Goal: Task Accomplishment & Management: Manage account settings

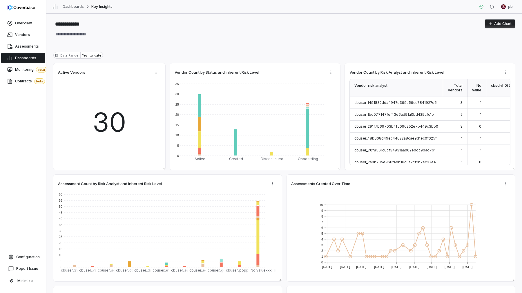
type textarea "*"
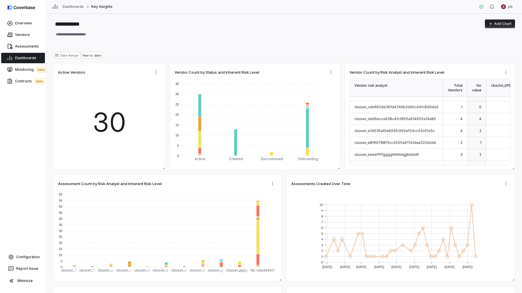
scroll to position [122, 0]
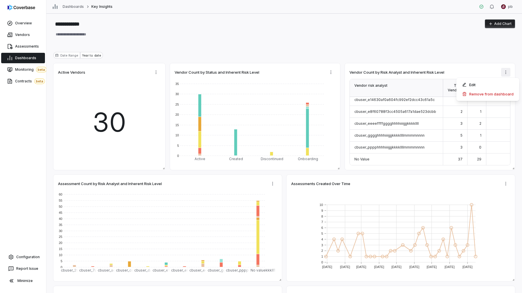
click at [505, 73] on html "**********" at bounding box center [261, 146] width 522 height 293
click at [500, 83] on div "Edit" at bounding box center [488, 84] width 58 height 9
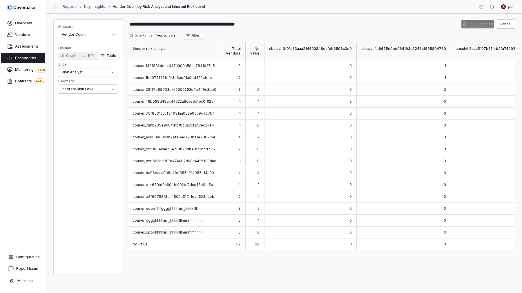
click at [187, 66] on span "cbuser_1491832dda4947d399a59cc7841927e5" at bounding box center [173, 65] width 82 height 4
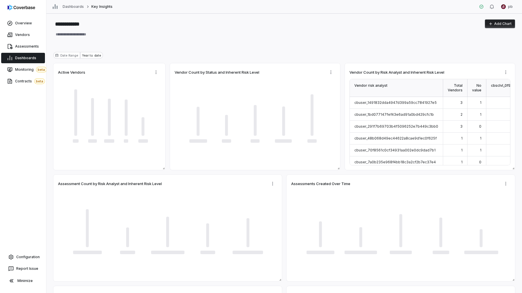
type textarea "*"
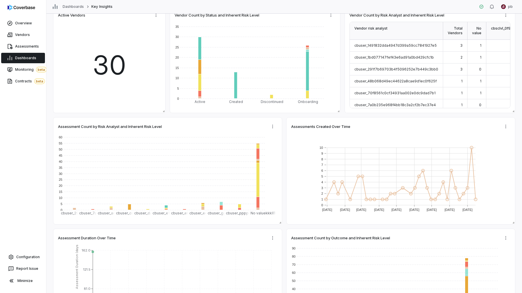
scroll to position [123, 0]
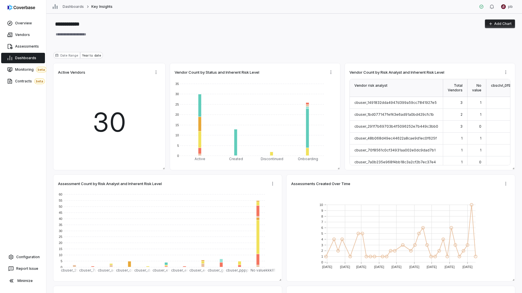
type textarea "*"
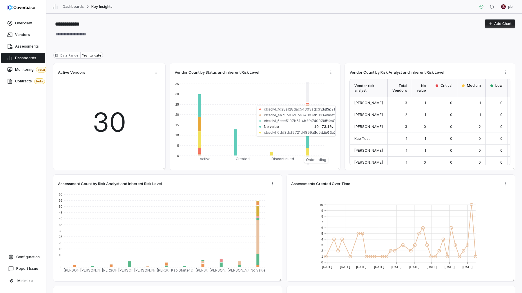
type textarea "*"
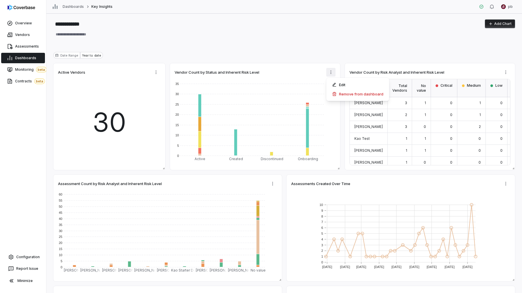
click at [332, 73] on html "**********" at bounding box center [261, 146] width 522 height 293
click at [334, 82] on div "Edit" at bounding box center [357, 84] width 58 height 9
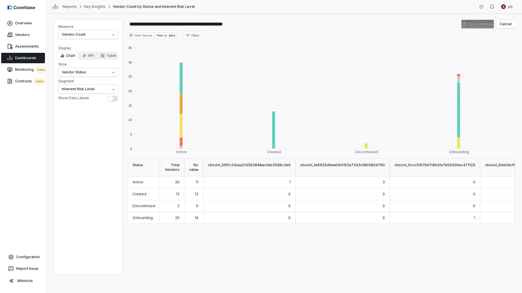
click at [237, 13] on div "Reports Key Insights Vendor Count by Status and Inherent Risk Level pb" at bounding box center [283, 7] width 475 height 14
click at [95, 8] on link "Key Insights" at bounding box center [94, 6] width 21 height 5
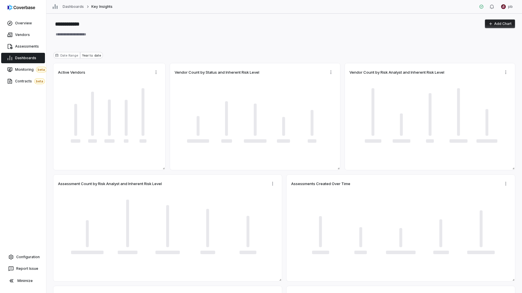
type textarea "*"
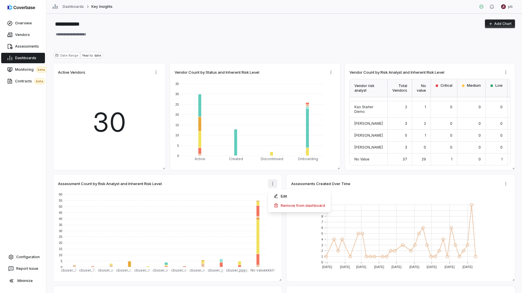
click at [273, 181] on html "**********" at bounding box center [261, 146] width 522 height 293
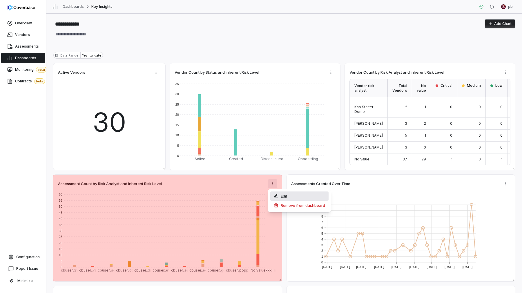
click at [275, 194] on icon at bounding box center [276, 196] width 5 height 5
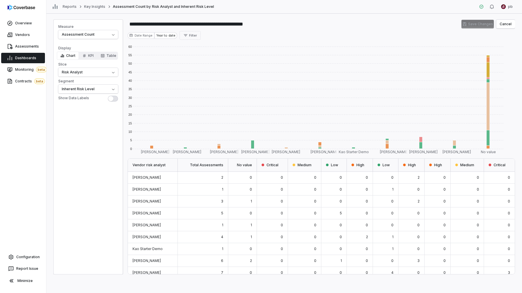
scroll to position [28, 0]
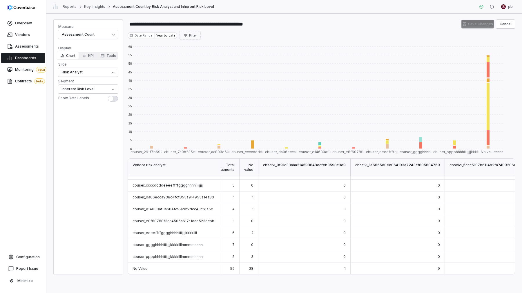
scroll to position [32, 0]
click at [99, 6] on link "Key Insights" at bounding box center [94, 6] width 21 height 5
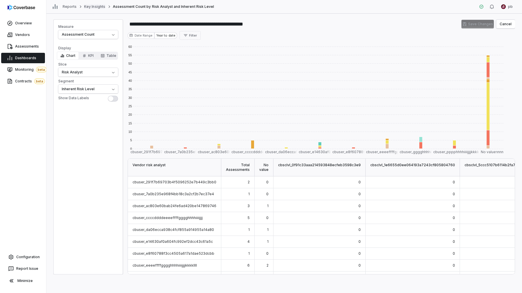
click at [94, 8] on link "Key Insights" at bounding box center [94, 6] width 21 height 5
click at [501, 26] on button "Cancel" at bounding box center [505, 24] width 19 height 9
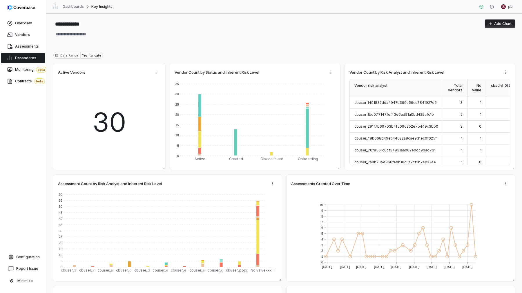
type textarea "*"
click at [499, 24] on button "Add Chart" at bounding box center [500, 23] width 30 height 9
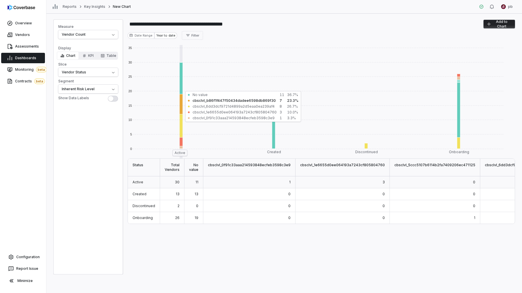
click at [32, 61] on link "Dashboards" at bounding box center [23, 58] width 44 height 10
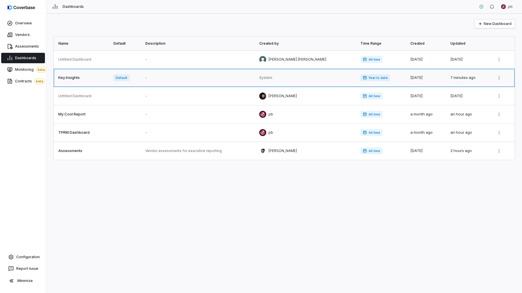
click at [85, 80] on link at bounding box center [82, 78] width 56 height 18
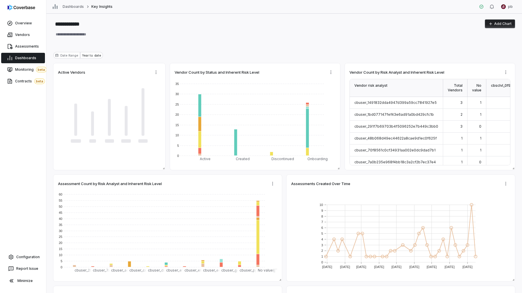
type textarea "*"
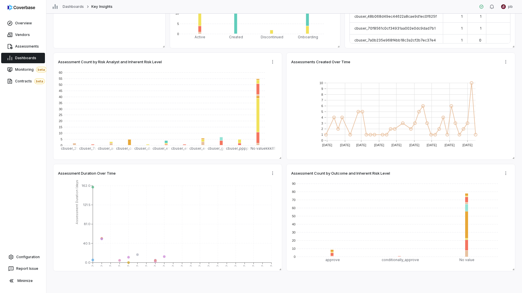
scroll to position [123, 0]
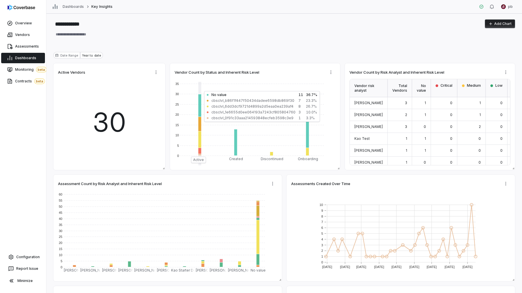
type textarea "*"
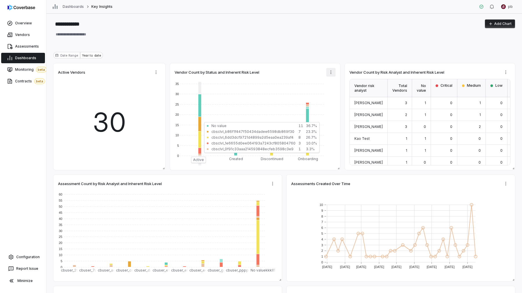
type textarea "*"
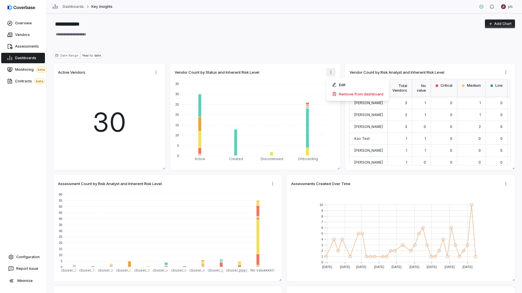
click at [333, 74] on html "**********" at bounding box center [261, 146] width 522 height 293
click at [335, 83] on icon at bounding box center [334, 84] width 5 height 5
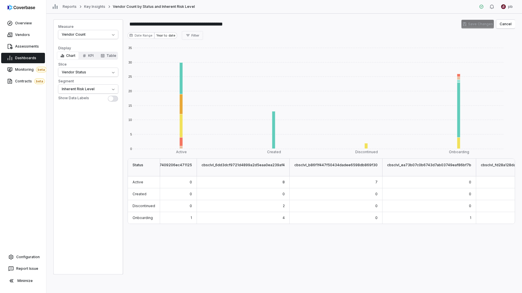
scroll to position [0, 301]
click at [467, 164] on div "cbsclvl_fd28a128dac54303adc33e23d2113117" at bounding box center [503, 168] width 91 height 18
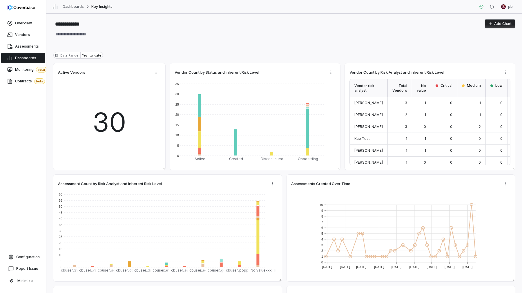
type textarea "*"
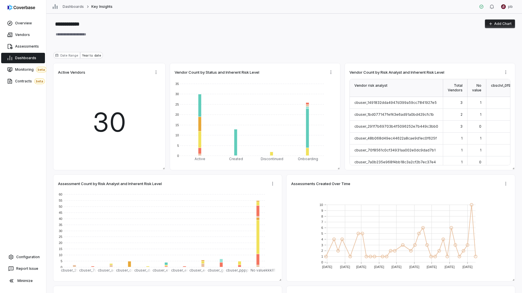
type textarea "*"
click at [505, 70] on html "**********" at bounding box center [261, 146] width 522 height 293
click at [501, 82] on div "Edit" at bounding box center [488, 84] width 58 height 9
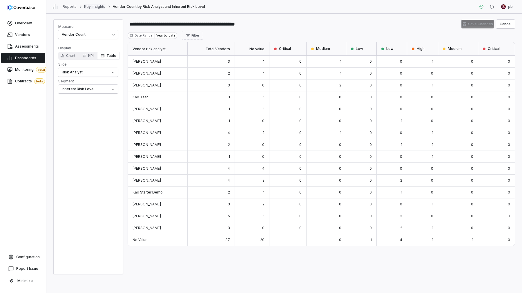
click at [96, 7] on link "Key Insights" at bounding box center [94, 6] width 21 height 5
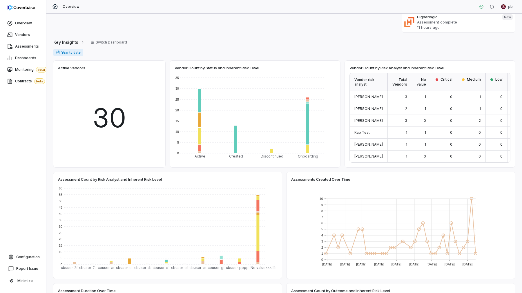
scroll to position [91, 0]
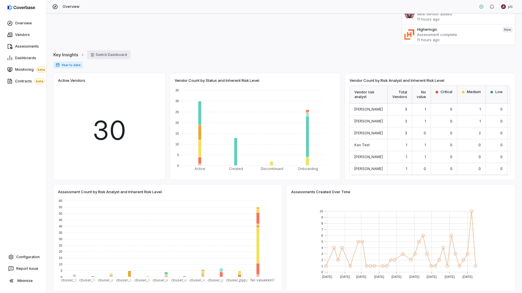
click at [105, 53] on button "Switch Dashboard" at bounding box center [108, 54] width 43 height 9
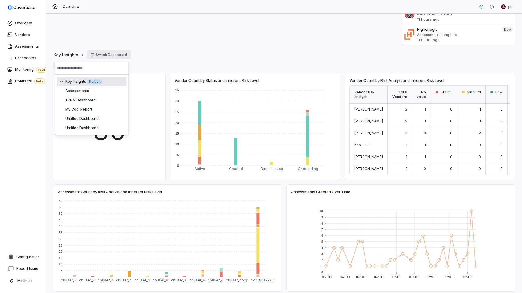
click at [105, 53] on button "Switch Dashboard" at bounding box center [108, 54] width 43 height 9
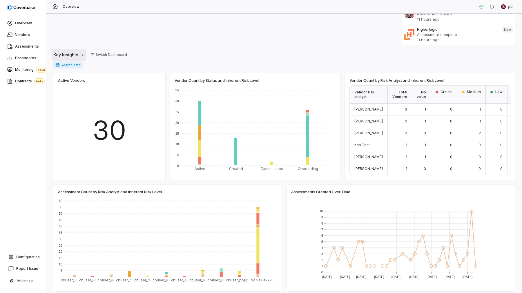
click at [72, 54] on span "Key Insights" at bounding box center [65, 55] width 25 height 6
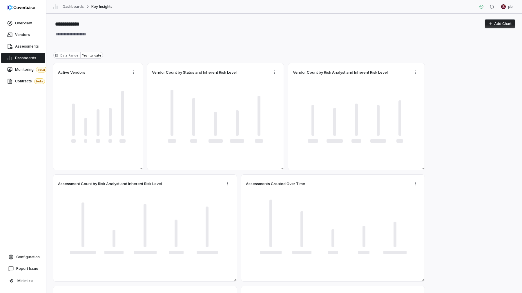
type textarea "*"
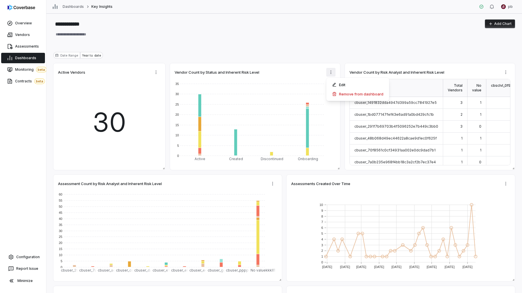
click at [330, 70] on html "**********" at bounding box center [261, 146] width 522 height 293
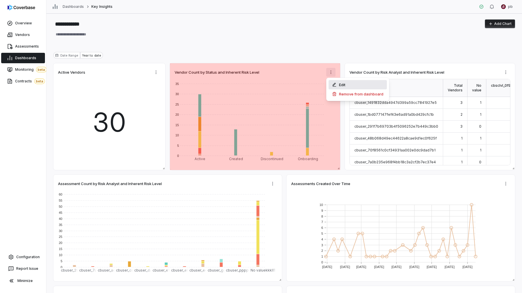
click at [333, 81] on div "Edit" at bounding box center [357, 84] width 58 height 9
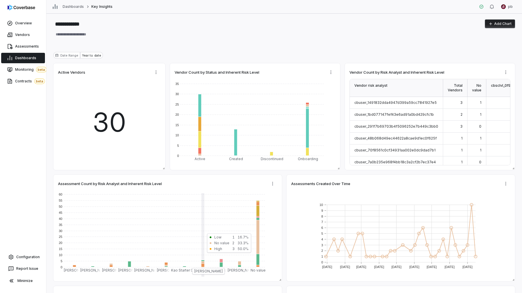
type textarea "*"
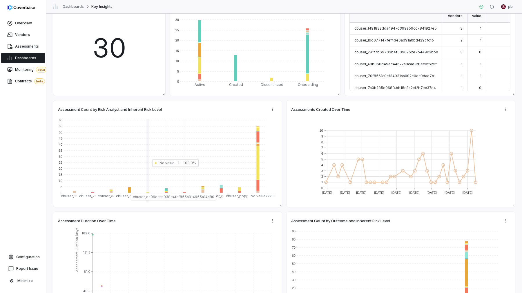
scroll to position [92, 0]
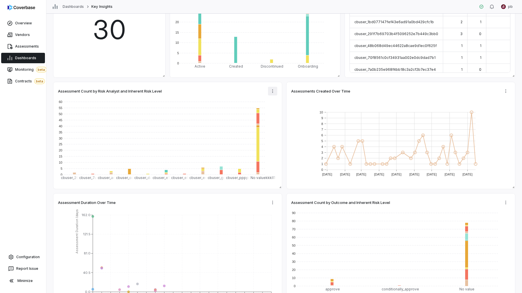
click at [277, 91] on html "**********" at bounding box center [261, 146] width 522 height 293
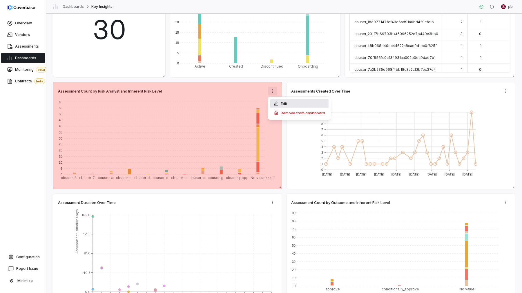
click at [279, 103] on div "Edit" at bounding box center [299, 103] width 58 height 9
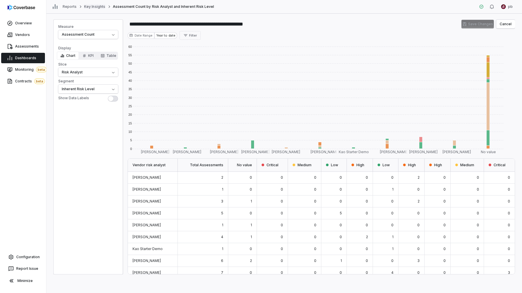
click at [87, 6] on link "Key Insights" at bounding box center [94, 6] width 21 height 5
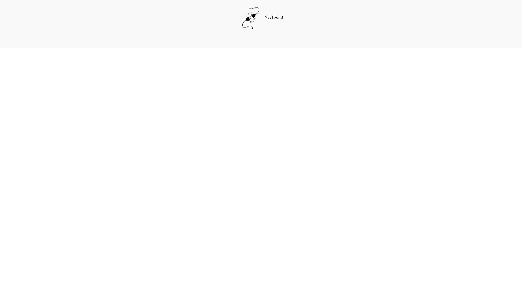
click at [195, 48] on html "Not Found" at bounding box center [261, 24] width 522 height 48
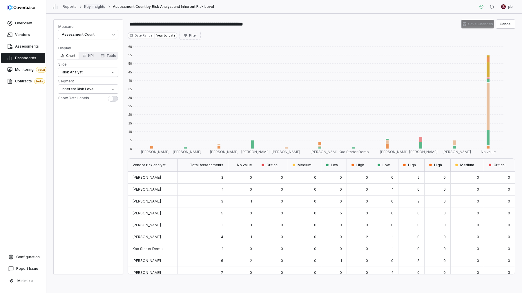
click at [93, 7] on link "Key Insights" at bounding box center [94, 6] width 21 height 5
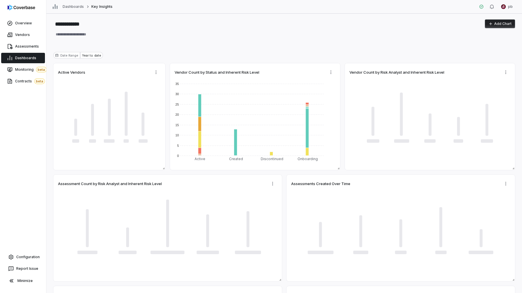
type textarea "*"
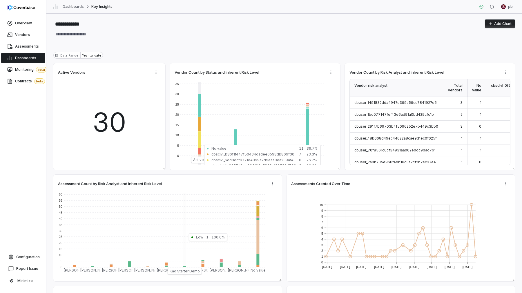
type textarea "*"
click at [333, 71] on html "**********" at bounding box center [261, 146] width 522 height 293
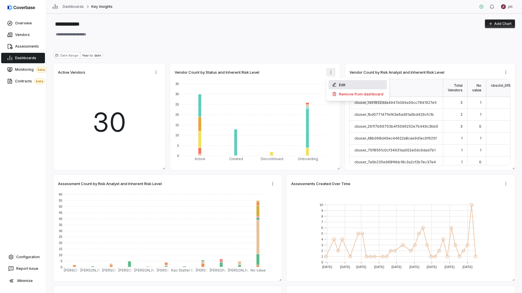
click at [335, 84] on icon at bounding box center [333, 85] width 3 height 4
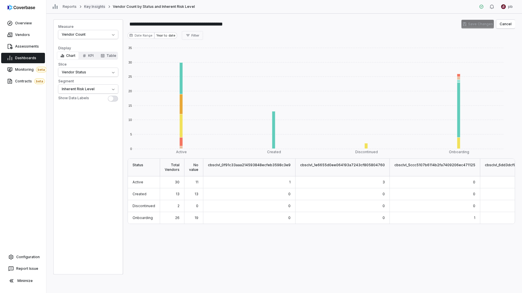
click at [99, 8] on link "Key Insights" at bounding box center [94, 6] width 21 height 5
click at [27, 59] on span "Dashboards" at bounding box center [25, 58] width 21 height 5
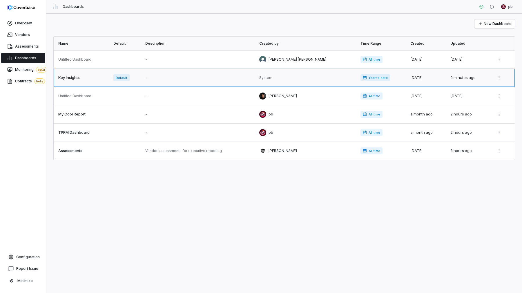
click at [83, 81] on link at bounding box center [82, 78] width 56 height 18
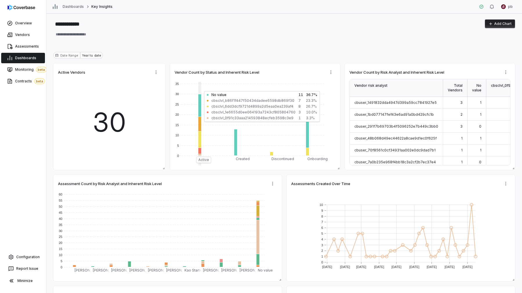
type textarea "*"
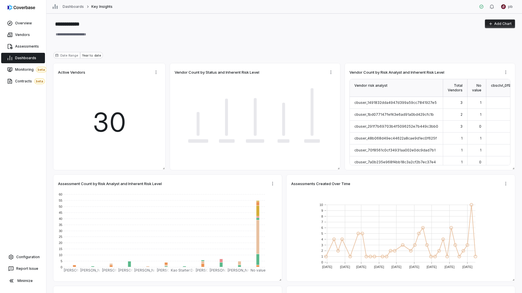
type textarea "*"
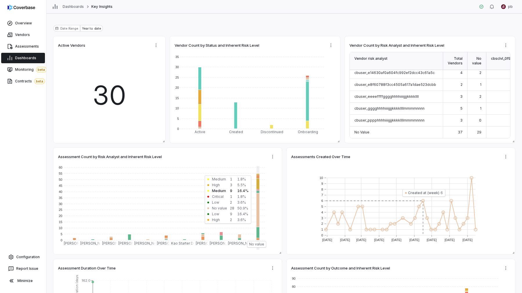
scroll to position [123, 0]
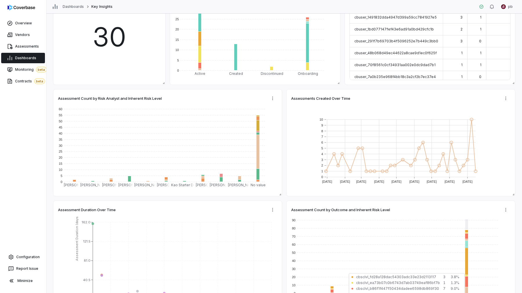
scroll to position [123, 0]
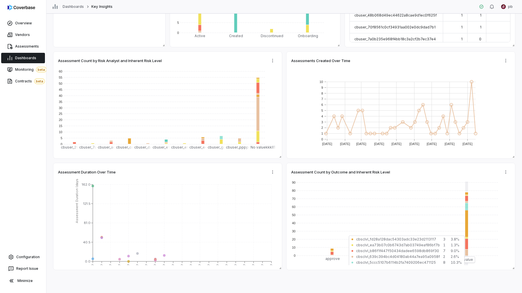
type textarea "*"
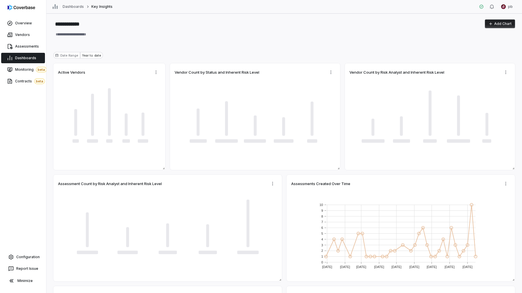
type textarea "*"
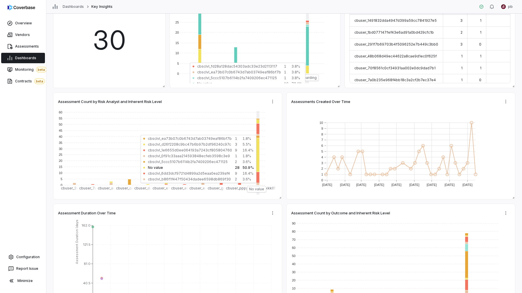
scroll to position [123, 0]
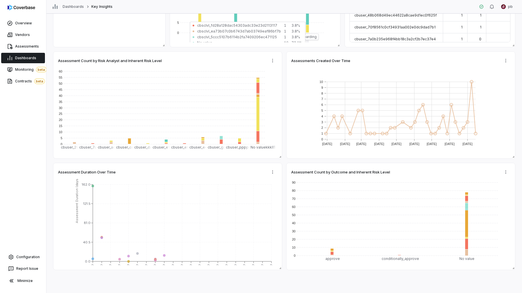
type textarea "*"
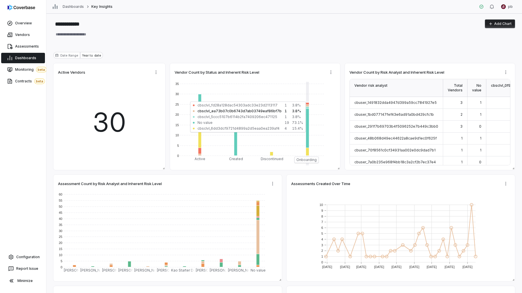
type textarea "*"
click at [341, 28] on input "**********" at bounding box center [267, 23] width 429 height 9
click at [309, 52] on div "Date Range Year to date" at bounding box center [283, 57] width 461 height 11
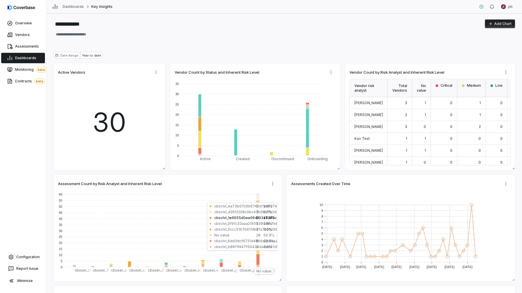
type textarea "*"
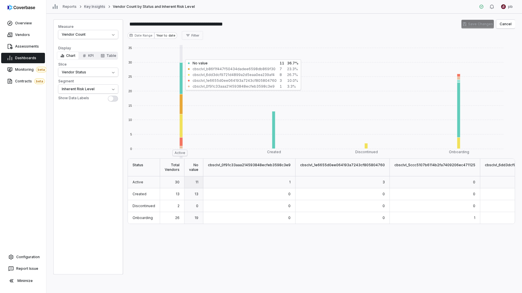
click at [97, 6] on link "Key Insights" at bounding box center [94, 6] width 21 height 5
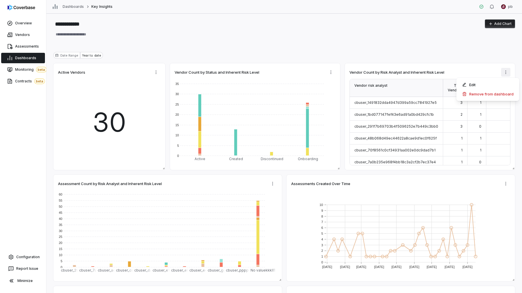
click at [506, 71] on html "**********" at bounding box center [261, 146] width 522 height 293
click at [498, 81] on div "Edit" at bounding box center [488, 84] width 58 height 9
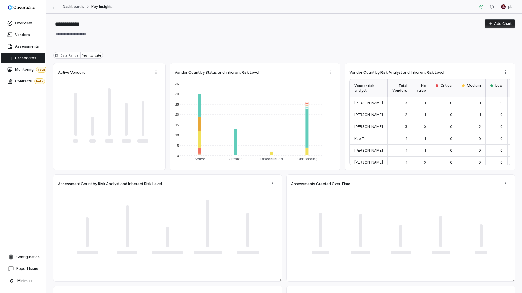
type textarea "*"
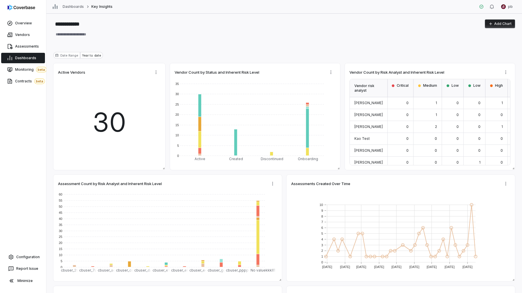
scroll to position [0, 81]
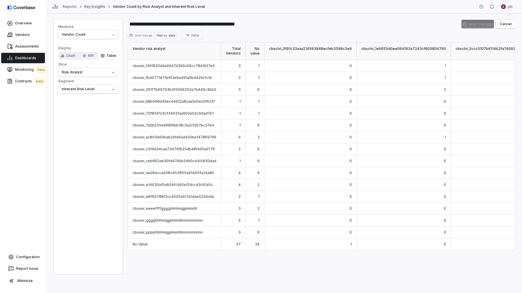
click at [91, 7] on link "Key Insights" at bounding box center [94, 6] width 21 height 5
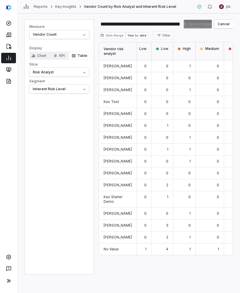
scroll to position [0, 108]
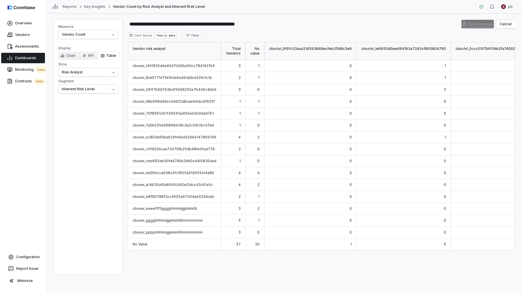
click at [239, 30] on div "**********" at bounding box center [321, 146] width 387 height 255
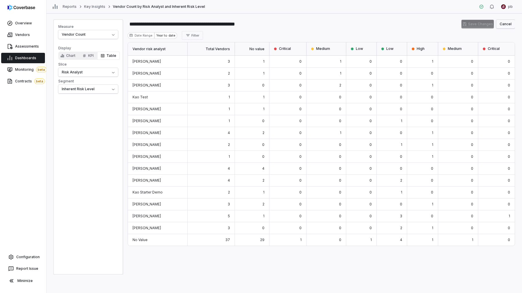
click at [510, 26] on button "Cancel" at bounding box center [505, 24] width 19 height 9
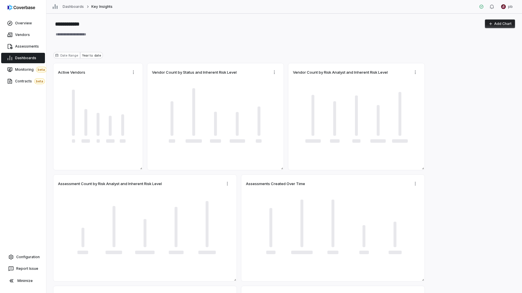
type textarea "*"
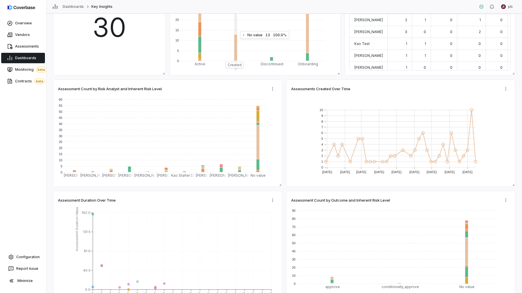
scroll to position [123, 0]
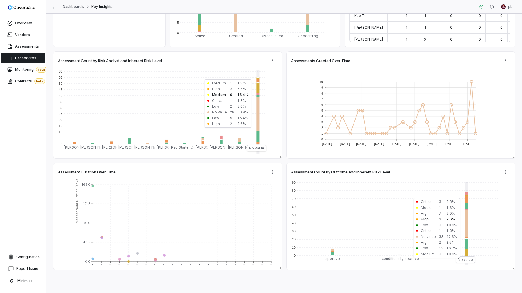
type textarea "*"
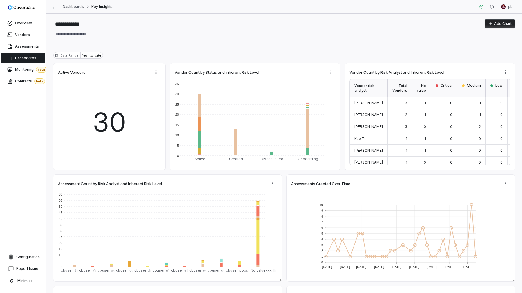
type textarea "*"
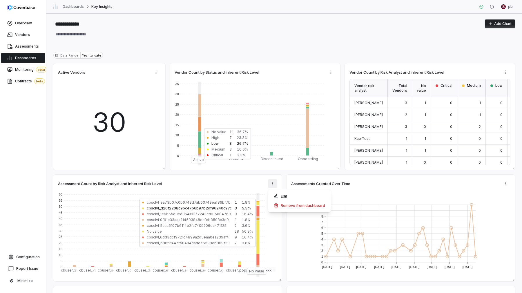
click at [270, 186] on html "**********" at bounding box center [261, 146] width 522 height 293
click at [276, 198] on div "Edit" at bounding box center [299, 195] width 58 height 9
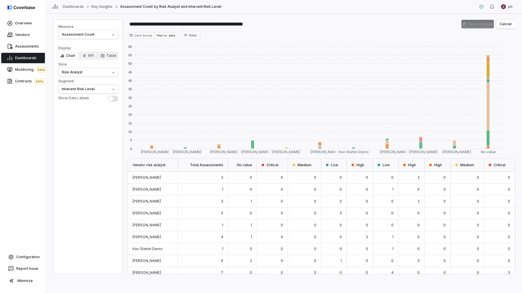
click at [97, 3] on div "Dashboards Key Insights Assessment Count by Risk Analyst and Inherent Risk Leve…" at bounding box center [283, 7] width 475 height 14
click at [96, 6] on link "Key Insights" at bounding box center [101, 6] width 21 height 5
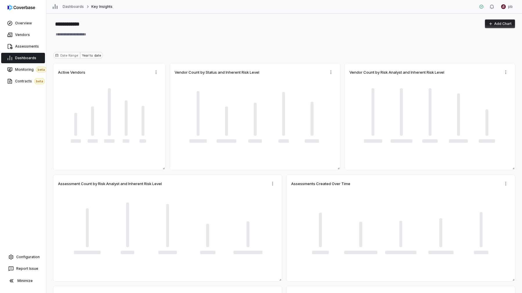
type textarea "*"
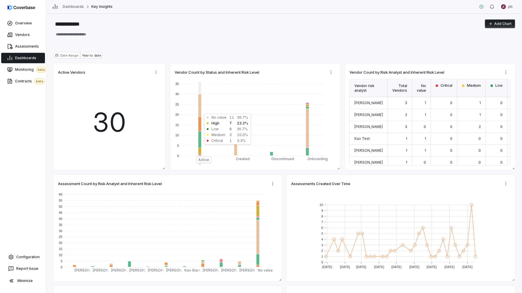
type textarea "*"
click at [510, 68] on html "**********" at bounding box center [261, 146] width 522 height 293
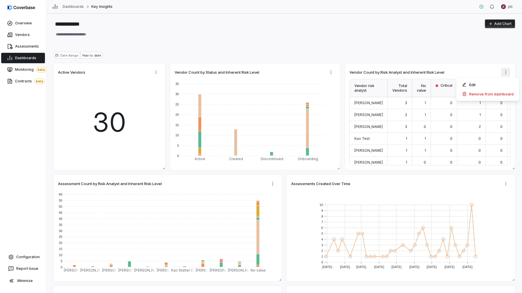
click at [505, 68] on html "**********" at bounding box center [261, 146] width 522 height 293
click at [505, 72] on html "**********" at bounding box center [261, 146] width 522 height 293
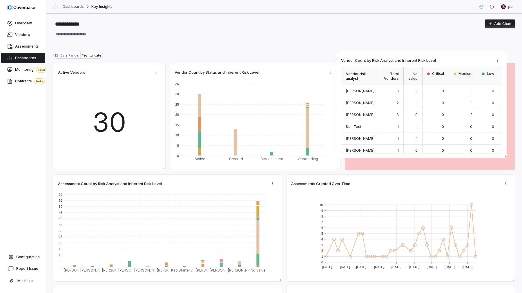
drag, startPoint x: 495, startPoint y: 90, endPoint x: 487, endPoint y: 78, distance: 15.0
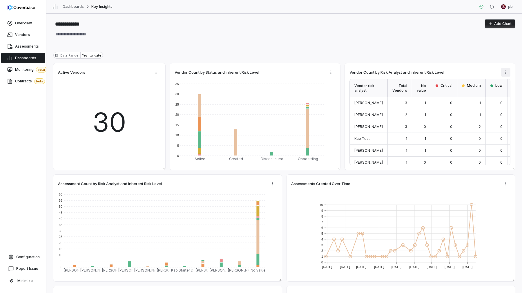
click at [504, 76] on html "**********" at bounding box center [261, 146] width 522 height 293
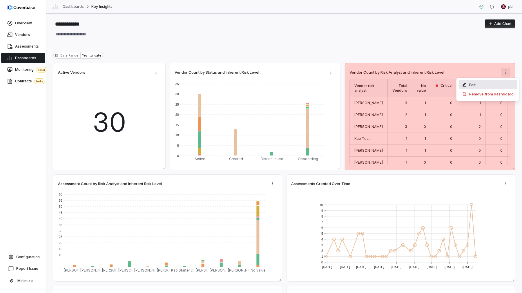
click at [499, 81] on div "Edit" at bounding box center [488, 84] width 58 height 9
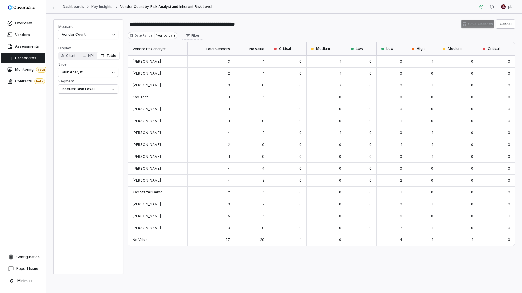
click at [103, 4] on div "Dashboards Key Insights Vendor Count by Risk Analyst and Inherent Risk Level" at bounding box center [132, 7] width 160 height 6
click at [100, 8] on link "Key Insights" at bounding box center [101, 6] width 21 height 5
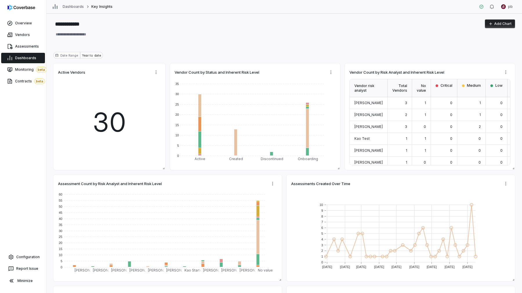
type textarea "*"
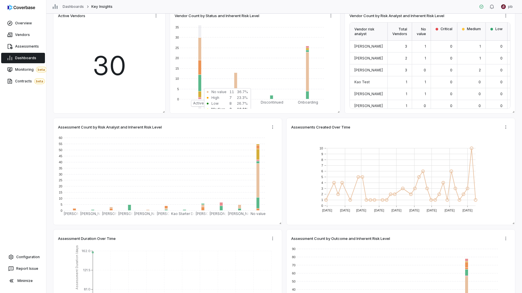
scroll to position [66, 0]
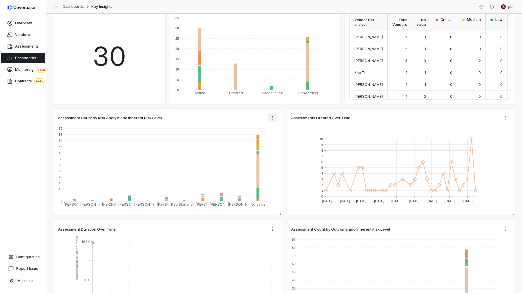
click at [274, 119] on html "**********" at bounding box center [261, 146] width 522 height 293
click at [274, 126] on div "Edit" at bounding box center [299, 130] width 58 height 9
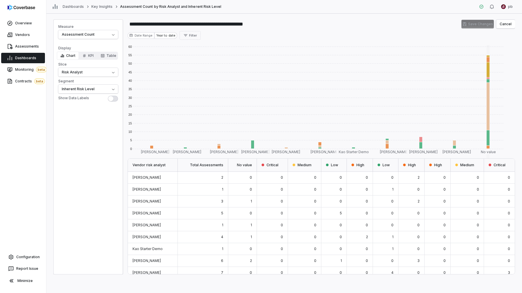
scroll to position [28, 0]
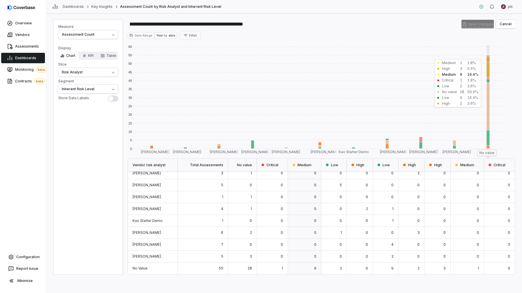
click at [488, 73] on rect at bounding box center [487, 69] width 34 height 15
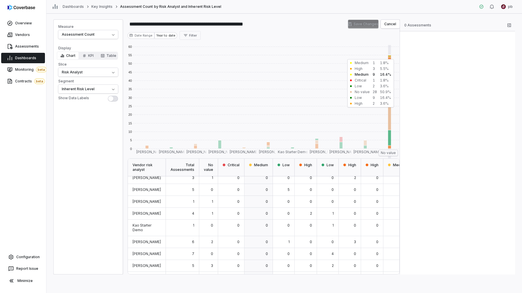
scroll to position [42, 0]
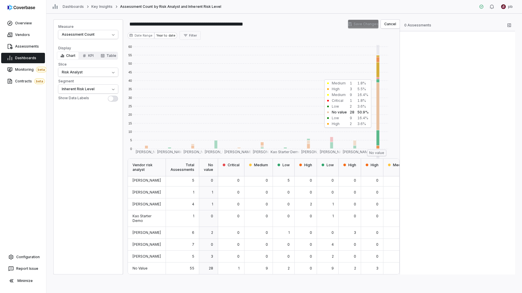
click at [379, 98] on rect at bounding box center [376, 106] width 23 height 48
click at [378, 70] on rect at bounding box center [376, 69] width 23 height 15
click at [378, 56] on rect at bounding box center [376, 56] width 23 height 2
click at [378, 59] on rect at bounding box center [376, 59] width 23 height 5
click at [377, 66] on rect at bounding box center [376, 69] width 23 height 15
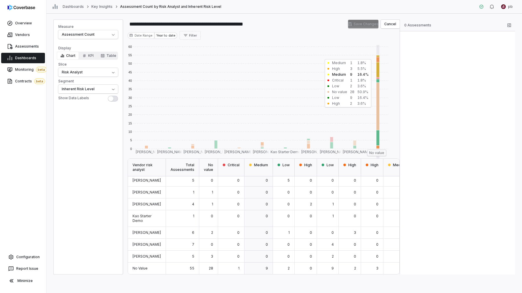
click at [377, 74] on rect at bounding box center [376, 69] width 23 height 15
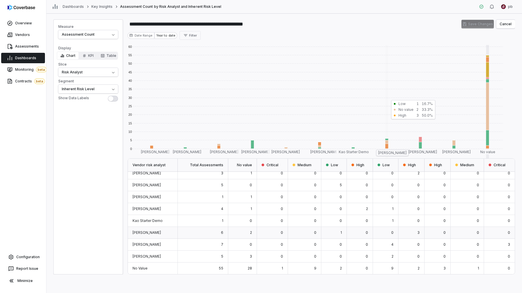
scroll to position [28, 0]
click at [377, 78] on rect at bounding box center [385, 103] width 34 height 116
click at [489, 72] on rect at bounding box center [487, 69] width 34 height 15
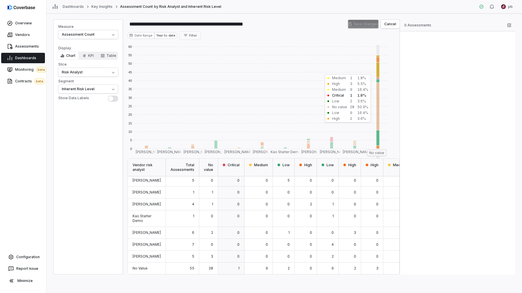
click at [378, 78] on rect at bounding box center [376, 78] width 23 height 2
click at [378, 80] on rect at bounding box center [376, 80] width 23 height 3
click at [377, 89] on rect at bounding box center [376, 106] width 23 height 48
click at [378, 137] on rect at bounding box center [376, 137] width 23 height 15
click at [378, 148] on rect at bounding box center [376, 146] width 23 height 3
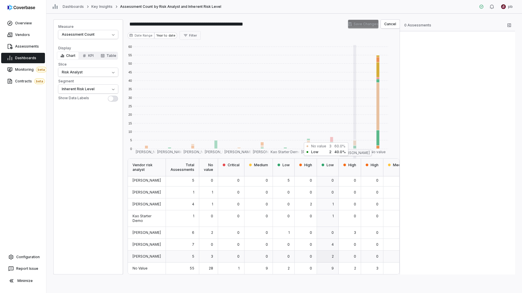
click at [353, 145] on rect at bounding box center [352, 146] width 23 height 3
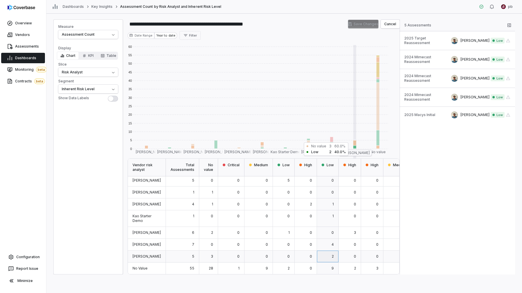
click at [354, 149] on rect at bounding box center [352, 103] width 23 height 116
click at [354, 143] on rect at bounding box center [352, 142] width 23 height 5
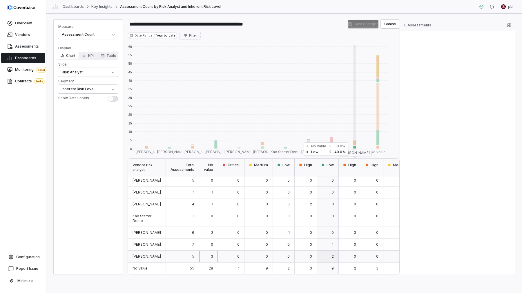
click at [355, 148] on rect at bounding box center [352, 146] width 23 height 3
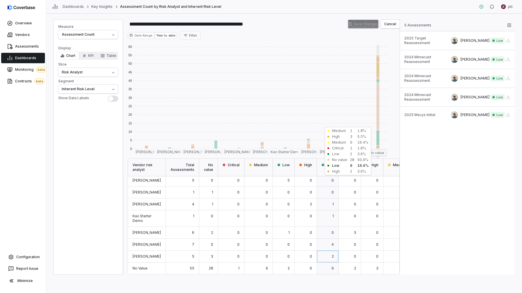
click at [376, 138] on rect at bounding box center [376, 137] width 23 height 15
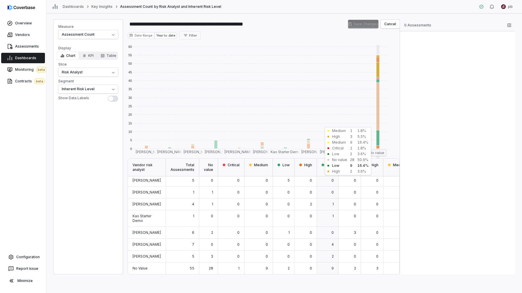
click at [377, 140] on rect at bounding box center [376, 137] width 23 height 15
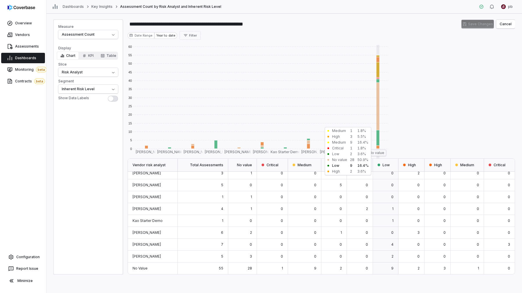
scroll to position [28, 0]
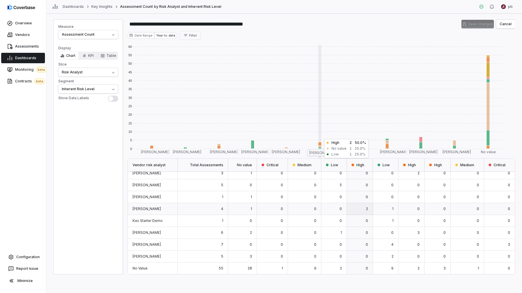
click at [320, 143] on rect at bounding box center [318, 143] width 34 height 3
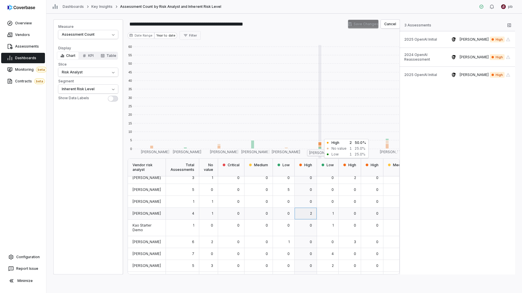
scroll to position [42, 0]
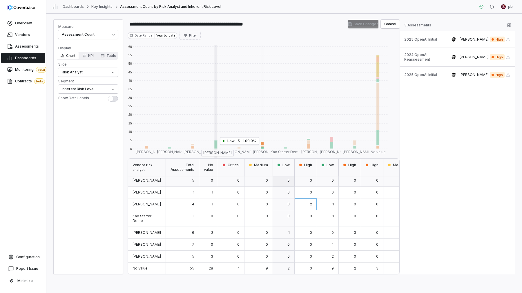
click at [217, 144] on rect at bounding box center [214, 144] width 23 height 9
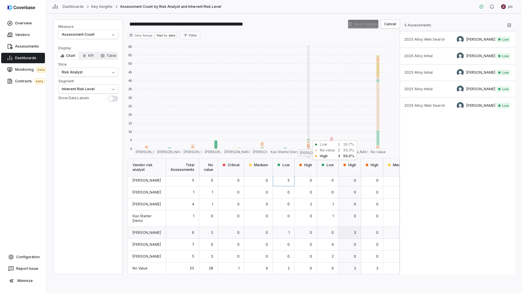
click at [308, 146] on rect at bounding box center [306, 145] width 23 height 5
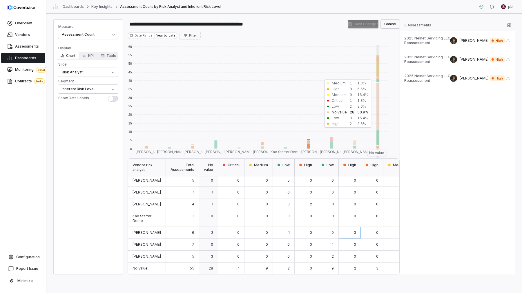
click at [389, 25] on button "Cancel" at bounding box center [390, 24] width 19 height 9
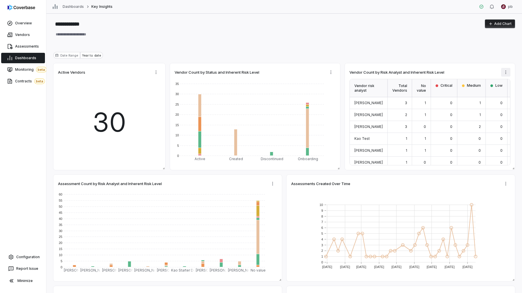
click at [506, 70] on html "**********" at bounding box center [261, 146] width 522 height 293
click at [501, 81] on div "Edit" at bounding box center [488, 84] width 58 height 9
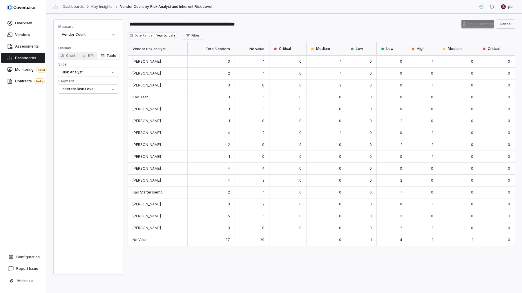
click at [505, 21] on button "Cancel" at bounding box center [505, 24] width 19 height 9
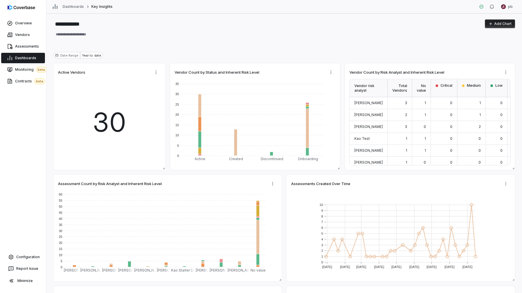
type textarea "*"
click at [500, 21] on button "Add Chart" at bounding box center [500, 23] width 30 height 9
type textarea "*"
click at [508, 72] on html "**********" at bounding box center [261, 146] width 522 height 293
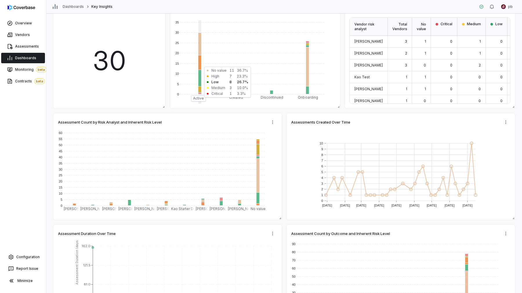
scroll to position [123, 0]
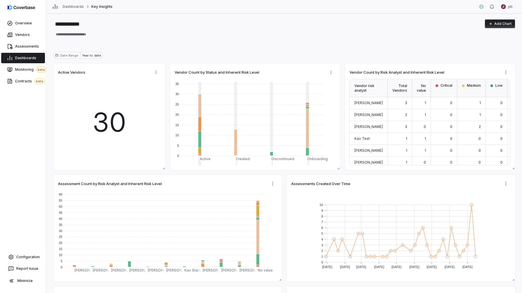
type textarea "*"
click at [16, 59] on span "Dashboards" at bounding box center [25, 58] width 21 height 5
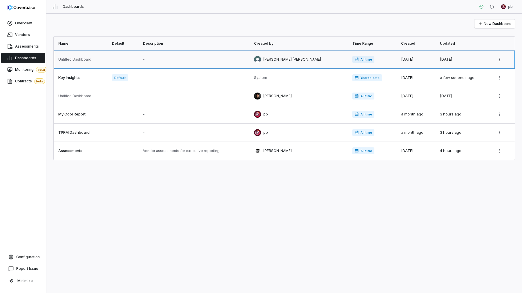
click at [86, 60] on link at bounding box center [81, 59] width 55 height 18
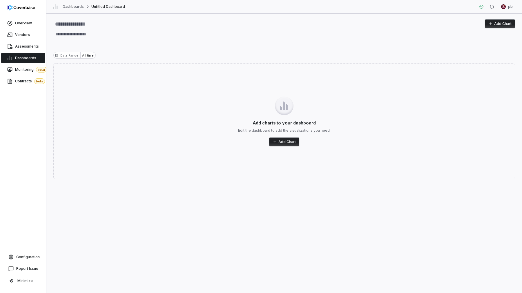
click at [32, 56] on span "Dashboards" at bounding box center [25, 58] width 21 height 5
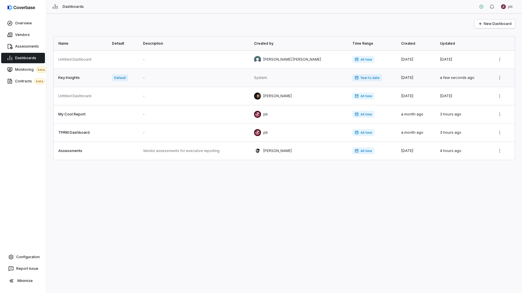
click at [84, 81] on link at bounding box center [81, 78] width 55 height 18
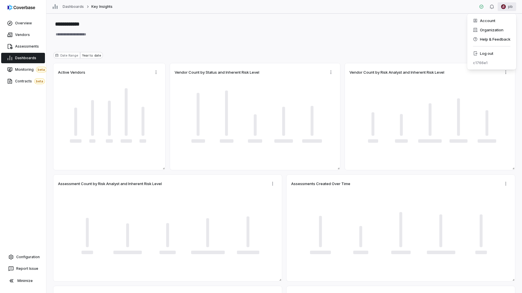
click at [508, 4] on html "**********" at bounding box center [261, 146] width 522 height 293
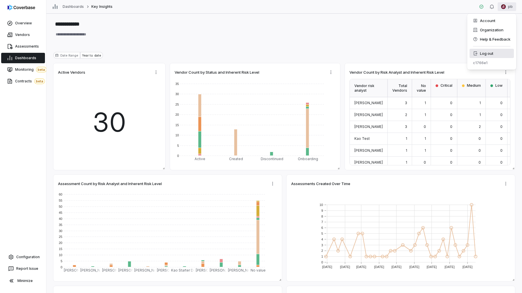
click at [494, 56] on div "Log out" at bounding box center [491, 53] width 44 height 9
type textarea "*"
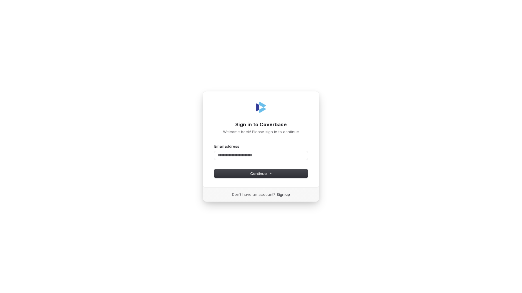
click at [250, 151] on div "Email address" at bounding box center [260, 151] width 93 height 16
click at [249, 156] on input "Email address" at bounding box center [260, 155] width 93 height 9
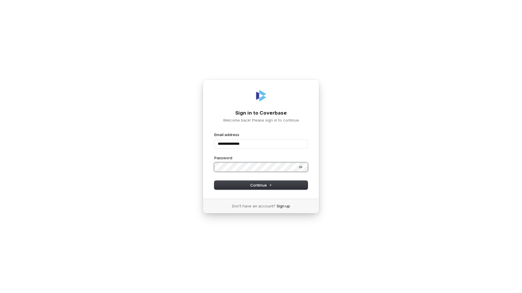
click at [214, 132] on button "submit" at bounding box center [214, 132] width 0 height 0
type input "**********"
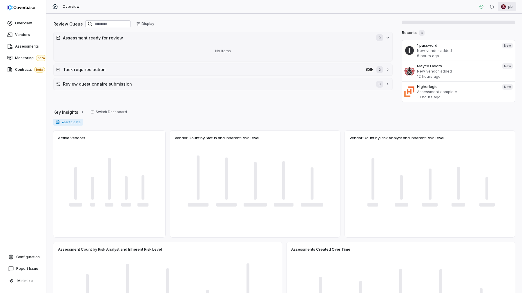
click at [509, 8] on html "Overview Vendors Assessments Monitoring beta Contracts beta Configuration Repor…" at bounding box center [261, 146] width 522 height 293
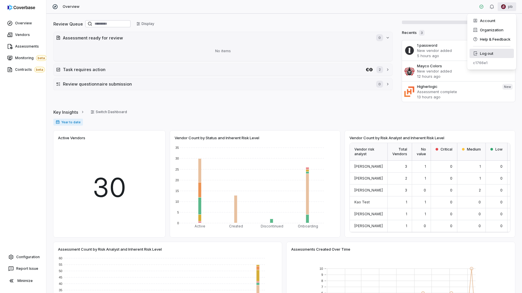
click at [501, 53] on div "Log out" at bounding box center [491, 53] width 44 height 9
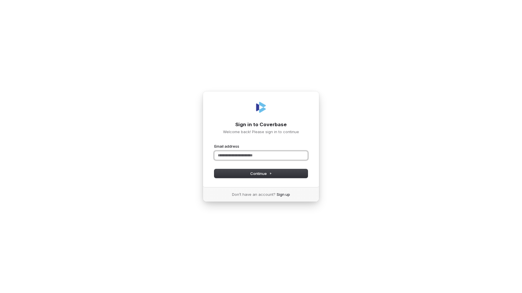
paste input "**********"
click at [280, 169] on button "Continue" at bounding box center [260, 173] width 93 height 9
type input "**********"
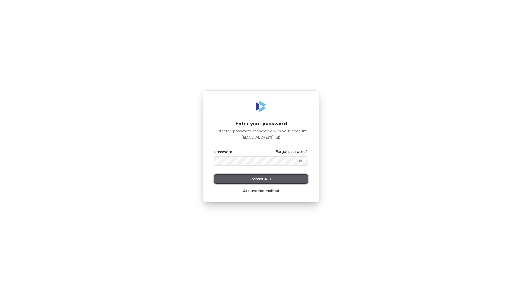
click at [260, 179] on span "Continue" at bounding box center [261, 178] width 22 height 5
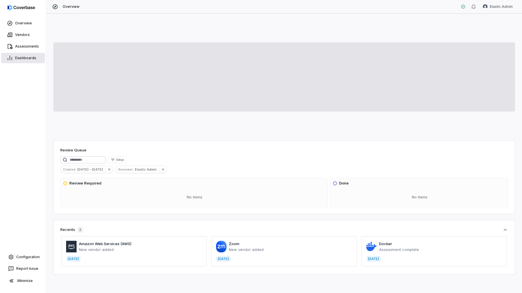
click at [16, 58] on span "Dashboards" at bounding box center [25, 58] width 21 height 5
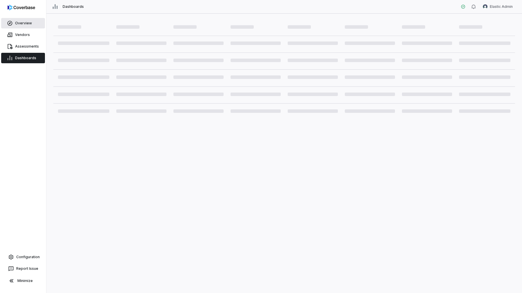
click at [14, 22] on link "Overview" at bounding box center [23, 23] width 44 height 10
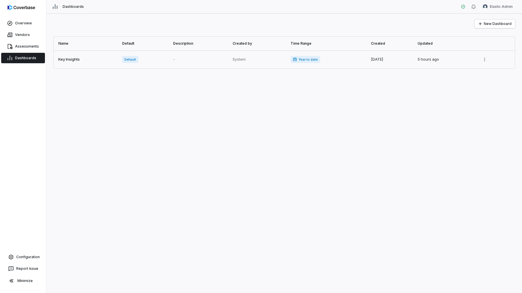
click at [75, 61] on link at bounding box center [86, 59] width 65 height 18
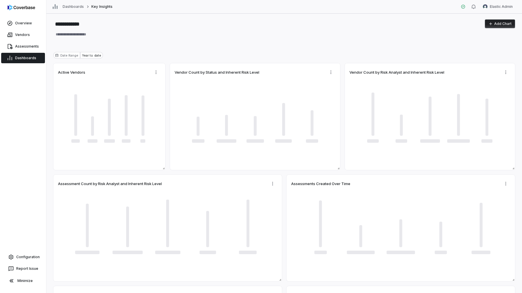
type textarea "*"
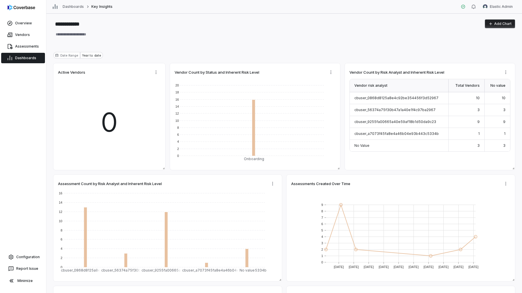
type textarea "*"
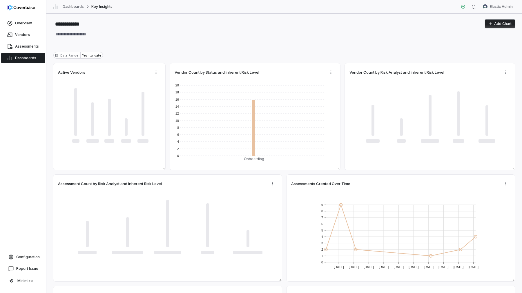
type textarea "*"
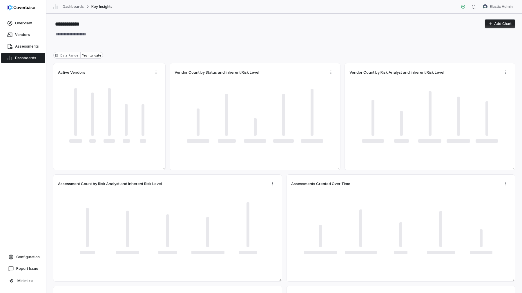
type textarea "*"
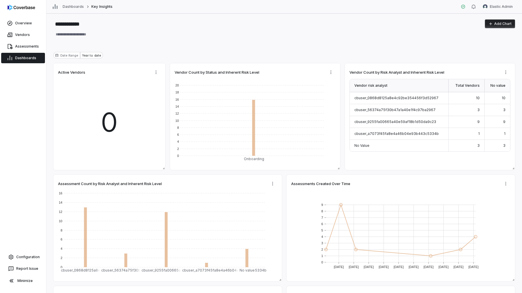
click at [32, 60] on span "Dashboards" at bounding box center [25, 58] width 21 height 5
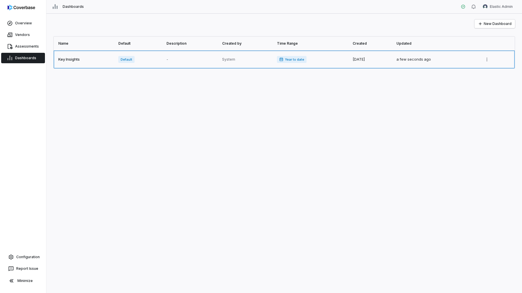
click at [81, 57] on link at bounding box center [84, 59] width 61 height 18
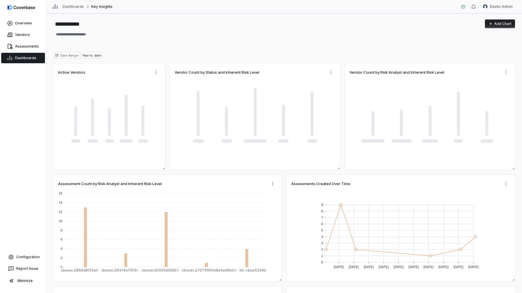
type textarea "*"
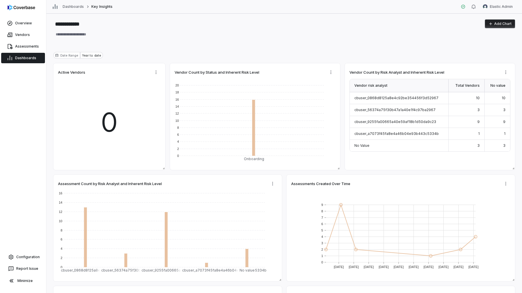
type textarea "*"
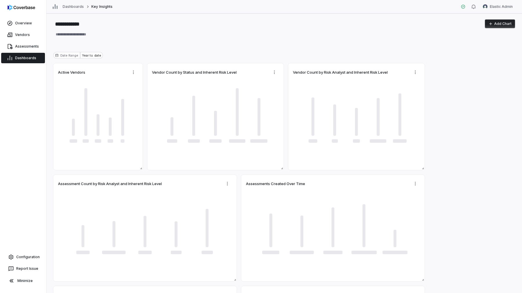
type textarea "*"
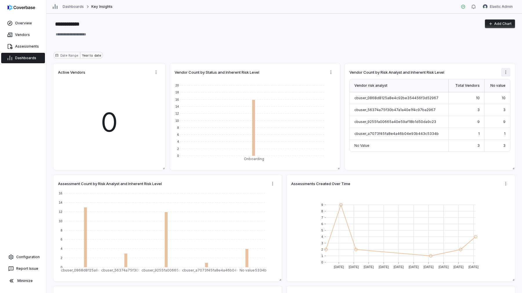
click at [502, 72] on html "**********" at bounding box center [261, 146] width 522 height 293
click at [498, 83] on div "Edit" at bounding box center [488, 84] width 58 height 9
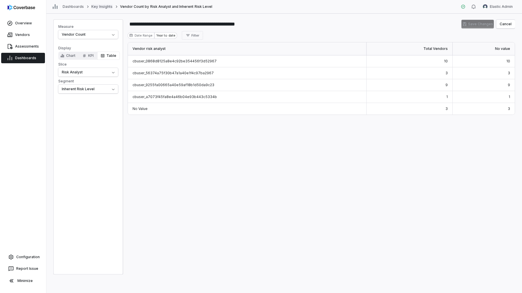
click at [99, 8] on link "Key Insights" at bounding box center [101, 6] width 21 height 5
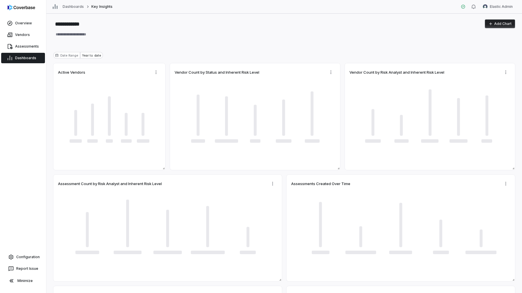
type textarea "*"
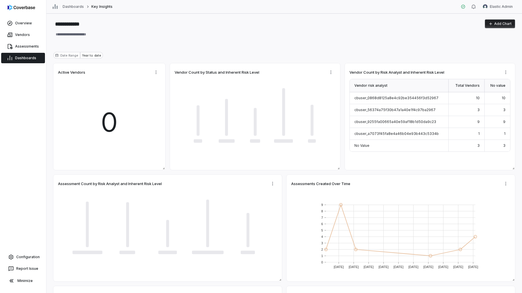
type textarea "*"
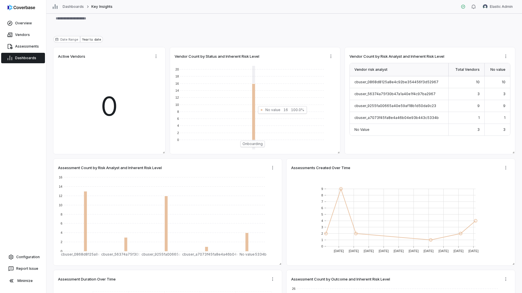
scroll to position [15, 0]
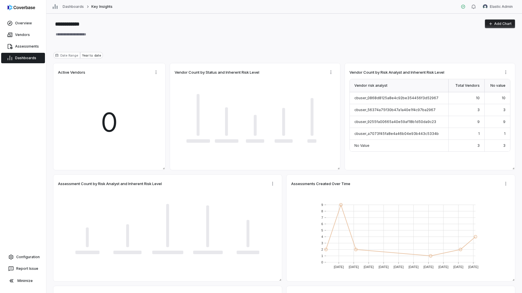
type textarea "*"
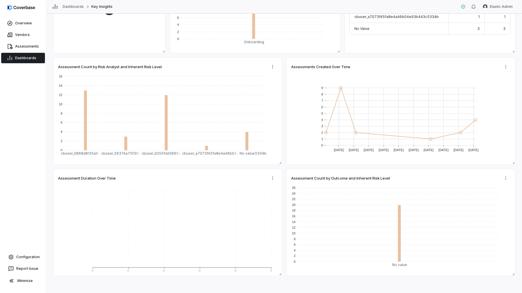
scroll to position [123, 0]
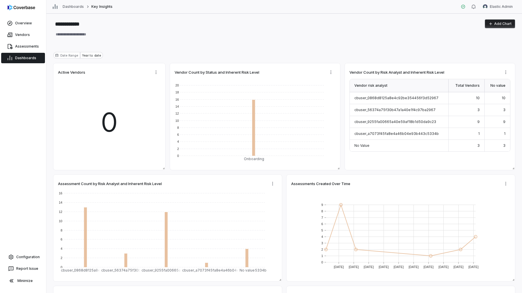
type textarea "*"
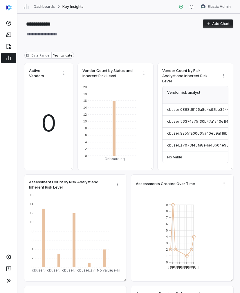
click at [239, 172] on div "**********" at bounding box center [128, 153] width 222 height 279
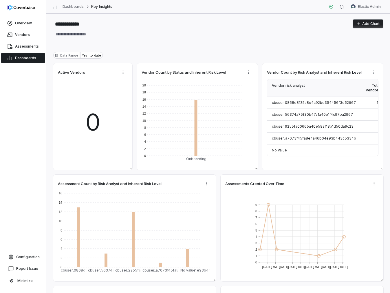
type textarea "*"
click at [381, 8] on html "**********" at bounding box center [195, 146] width 390 height 293
click at [378, 26] on div "Organization" at bounding box center [360, 29] width 44 height 9
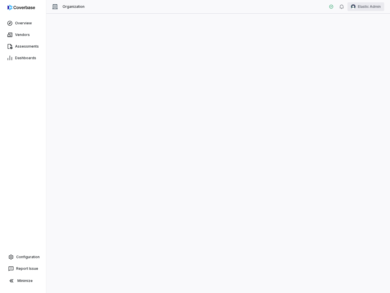
click at [372, 8] on html "Overview Vendors Assessments Dashboards Configuration Report Issue Minimize Org…" at bounding box center [195, 146] width 390 height 293
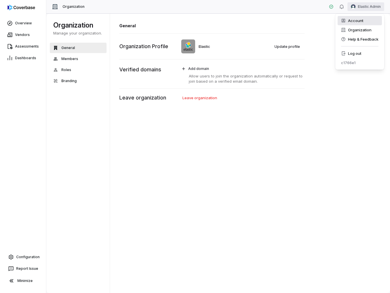
click at [372, 21] on div "Account" at bounding box center [360, 20] width 44 height 9
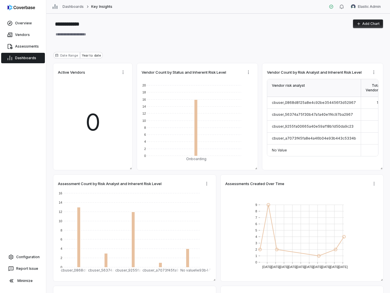
type textarea "*"
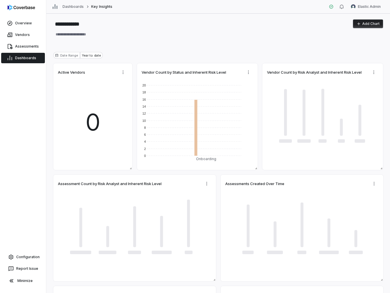
type textarea "*"
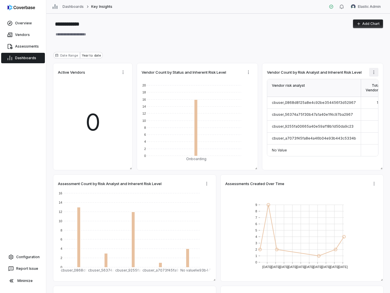
click at [375, 72] on html "**********" at bounding box center [195, 146] width 390 height 293
click at [373, 81] on div "Edit" at bounding box center [356, 84] width 58 height 9
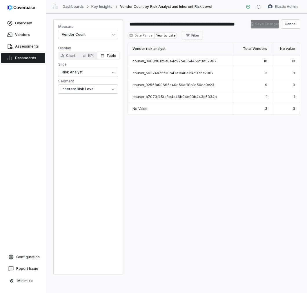
click at [261, 201] on div "Vendor risk analyst Total Vendors No value cbuser_0868d8125a8e4c92be354456f3d52…" at bounding box center [214, 158] width 172 height 232
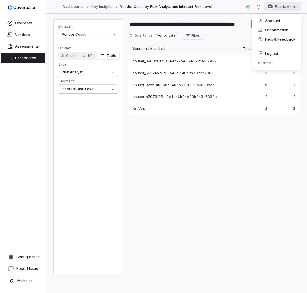
click at [289, 7] on html "**********" at bounding box center [153, 146] width 307 height 293
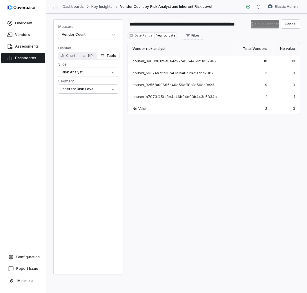
click at [34, 57] on span "Dashboards" at bounding box center [25, 58] width 21 height 5
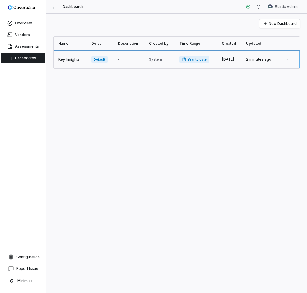
click at [70, 60] on link at bounding box center [71, 59] width 34 height 18
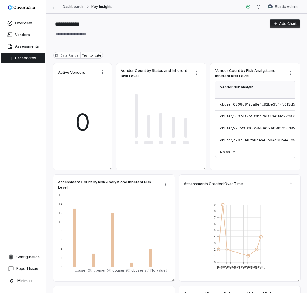
type textarea "*"
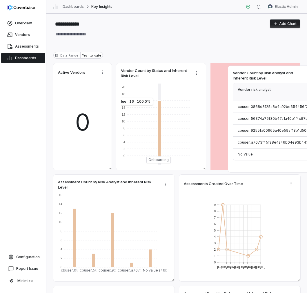
drag, startPoint x: 271, startPoint y: 73, endPoint x: 288, endPoint y: 76, distance: 17.0
click at [288, 76] on span "Vendor Count by Risk Analyst and Inherent Risk Level" at bounding box center [266, 75] width 66 height 10
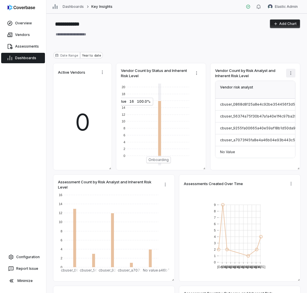
click at [292, 75] on html "**********" at bounding box center [153, 146] width 307 height 293
click at [288, 72] on html "**********" at bounding box center [153, 146] width 307 height 293
click at [286, 84] on div "Edit" at bounding box center [273, 85] width 58 height 9
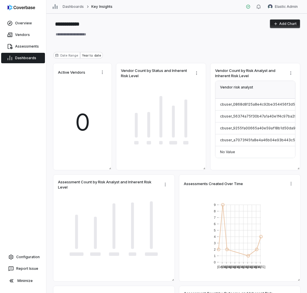
type textarea "*"
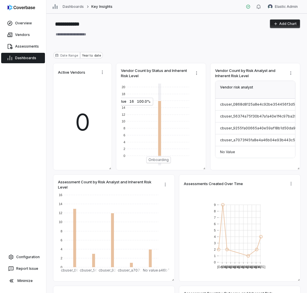
click at [293, 24] on button "Add Chart" at bounding box center [285, 23] width 30 height 9
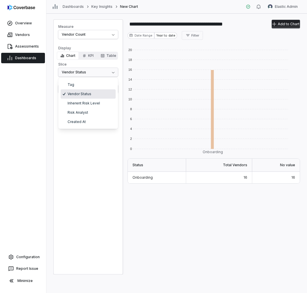
click at [101, 71] on html "**********" at bounding box center [153, 146] width 307 height 293
select select "**********"
type input "**********"
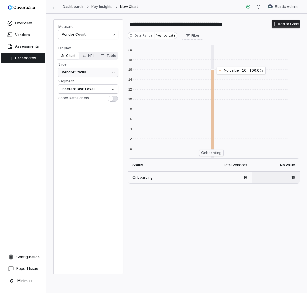
click at [87, 74] on html "**********" at bounding box center [153, 146] width 307 height 293
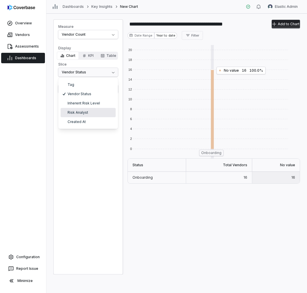
select select "**********"
type input "**********"
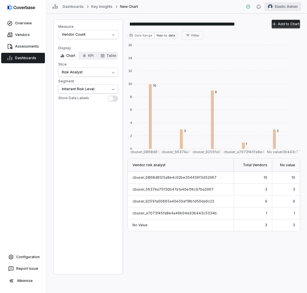
click at [288, 4] on html "**********" at bounding box center [153, 146] width 307 height 293
click at [284, 52] on div "Log out" at bounding box center [276, 53] width 44 height 9
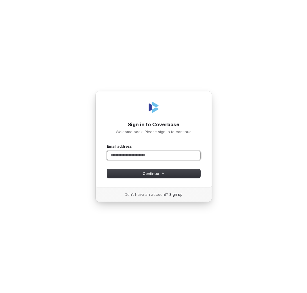
paste input "**********"
click at [107, 143] on button "submit" at bounding box center [107, 143] width 0 height 0
type input "**********"
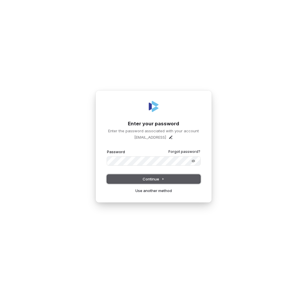
click at [157, 178] on span "Continue" at bounding box center [154, 178] width 22 height 5
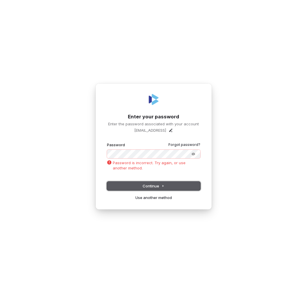
click at [186, 188] on button "Continue" at bounding box center [153, 185] width 93 height 9
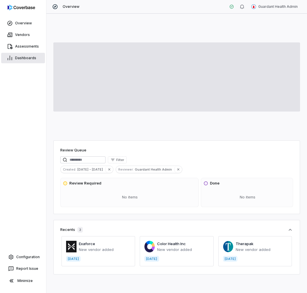
click at [26, 60] on link "Dashboards" at bounding box center [23, 58] width 44 height 10
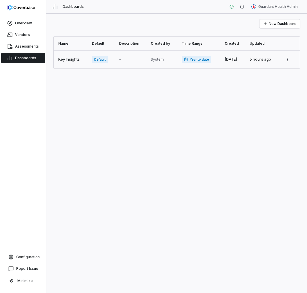
click at [74, 61] on link at bounding box center [71, 59] width 35 height 18
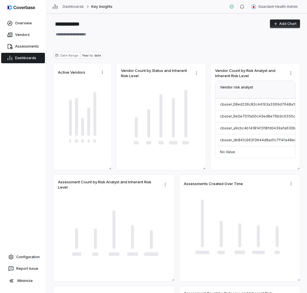
type textarea "*"
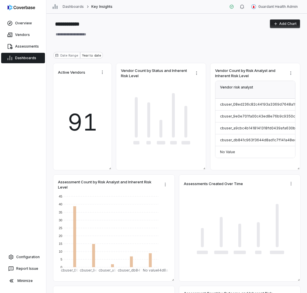
type textarea "*"
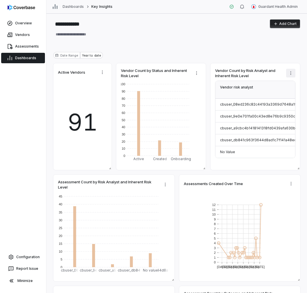
click at [294, 73] on html "**********" at bounding box center [153, 146] width 307 height 293
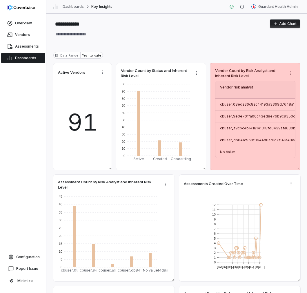
type textarea "*"
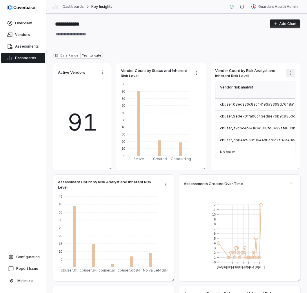
click at [292, 70] on html "**********" at bounding box center [153, 146] width 307 height 293
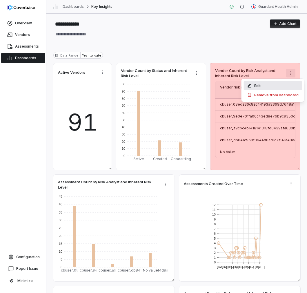
click at [291, 83] on div "Edit" at bounding box center [273, 85] width 58 height 9
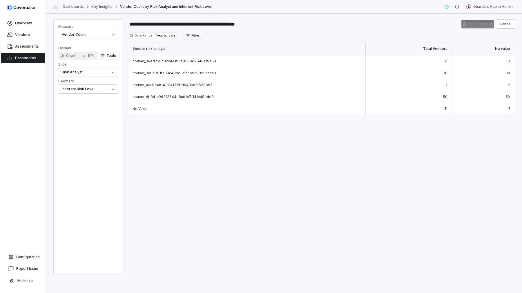
click at [25, 60] on link "Dashboards" at bounding box center [23, 58] width 44 height 10
click at [199, 148] on div "Vendor risk analyst Total Vendors No value cbuser_08ed236c82c44193a3369d7648a19…" at bounding box center [321, 158] width 387 height 232
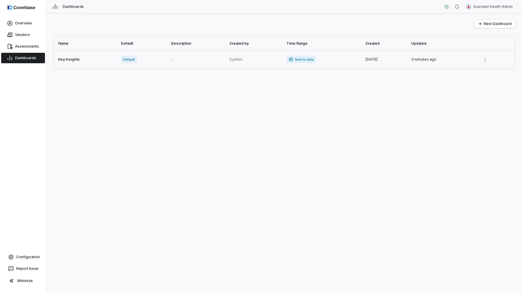
click at [77, 66] on link at bounding box center [86, 59] width 64 height 18
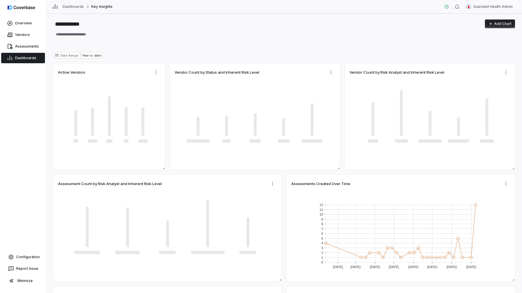
type textarea "*"
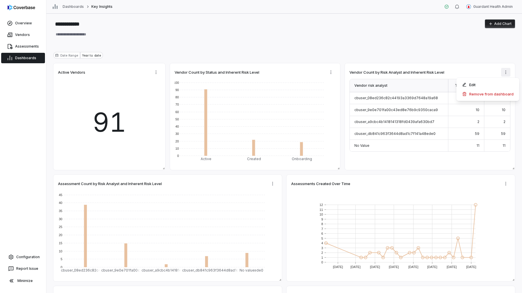
click at [508, 70] on html "**********" at bounding box center [261, 146] width 522 height 293
click at [503, 7] on html "**********" at bounding box center [261, 146] width 522 height 293
type textarea "*"
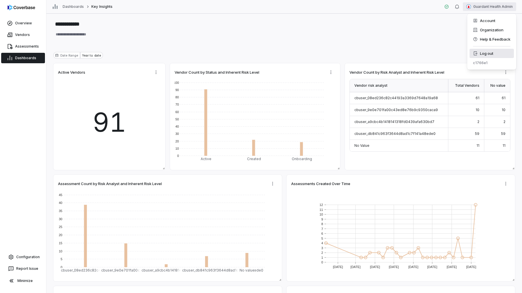
click at [488, 53] on div "Log out" at bounding box center [491, 53] width 44 height 9
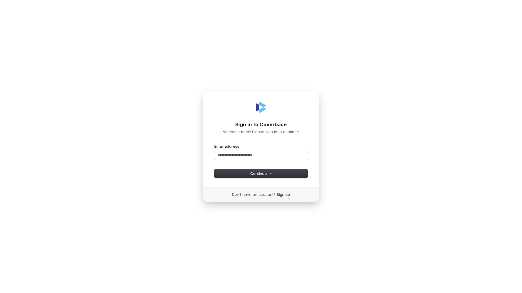
click at [280, 158] on input "Email address" at bounding box center [260, 155] width 93 height 9
click at [214, 143] on button "submit" at bounding box center [214, 143] width 0 height 0
type input "**********"
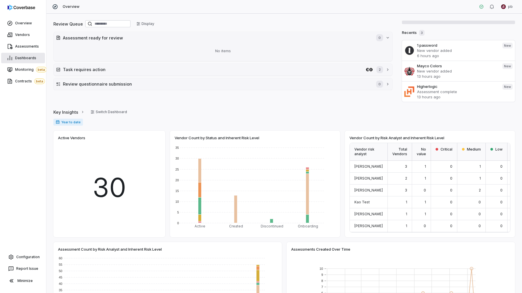
click at [21, 57] on span "Dashboards" at bounding box center [25, 58] width 21 height 5
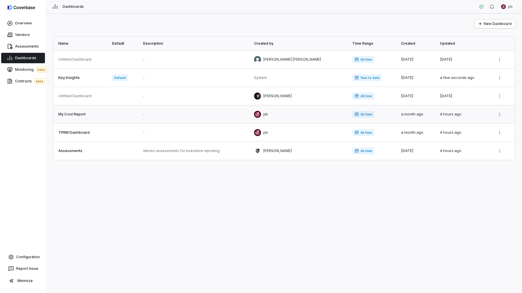
click at [102, 110] on link at bounding box center [81, 114] width 55 height 18
click at [108, 130] on link at bounding box center [81, 132] width 55 height 18
click at [98, 79] on link at bounding box center [81, 78] width 55 height 18
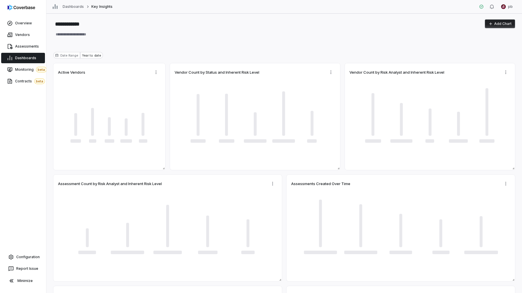
type textarea "*"
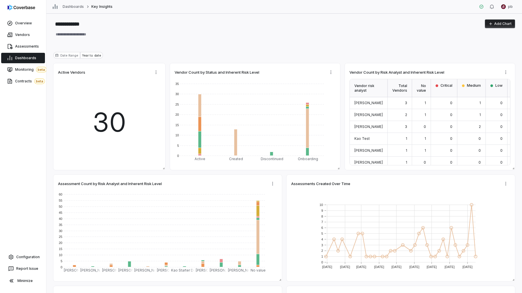
type textarea "*"
click at [20, 36] on span "Vendors" at bounding box center [22, 34] width 15 height 5
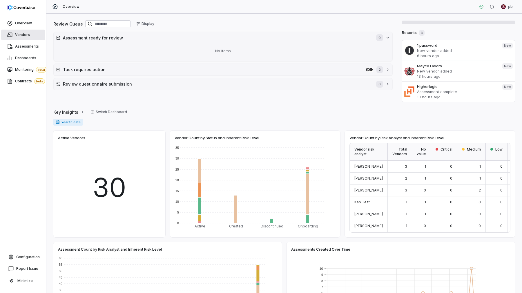
click at [31, 37] on link "Vendors" at bounding box center [23, 35] width 44 height 10
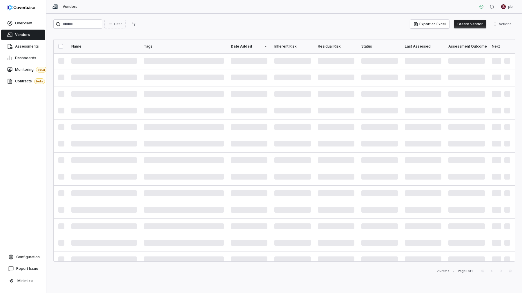
click at [261, 21] on div "Filter Export as Excel Create Vendor Actions" at bounding box center [283, 23] width 461 height 9
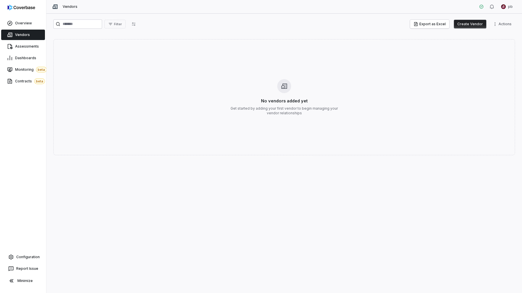
click at [246, 98] on div "No vendors added yet Get started by adding your first vendor to begin managing …" at bounding box center [283, 107] width 111 height 18
click at [251, 81] on div "No vendors added yet Get started by adding your first vendor to begin managing …" at bounding box center [283, 97] width 461 height 116
